Goal: Information Seeking & Learning: Find contact information

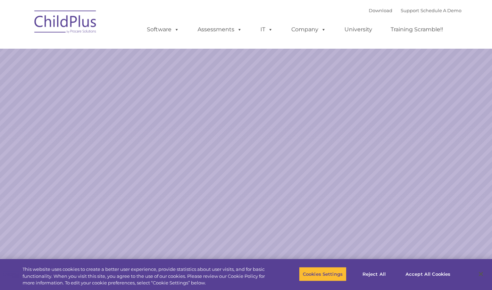
select select "MEDIUM"
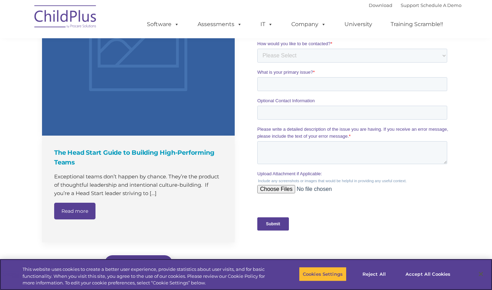
scroll to position [749, 0]
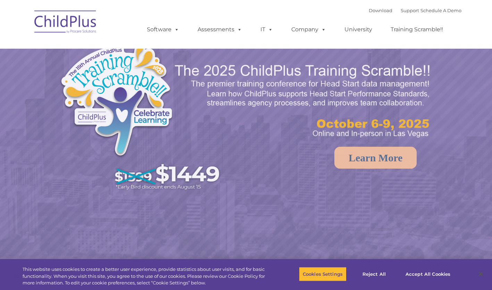
select select "MEDIUM"
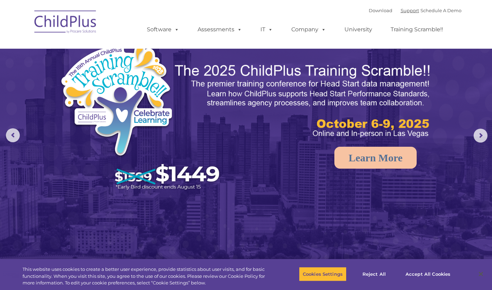
click at [401, 11] on link "Support" at bounding box center [410, 11] width 18 height 6
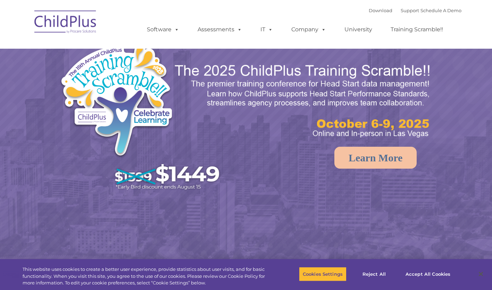
select select "MEDIUM"
